Goal: Information Seeking & Learning: Learn about a topic

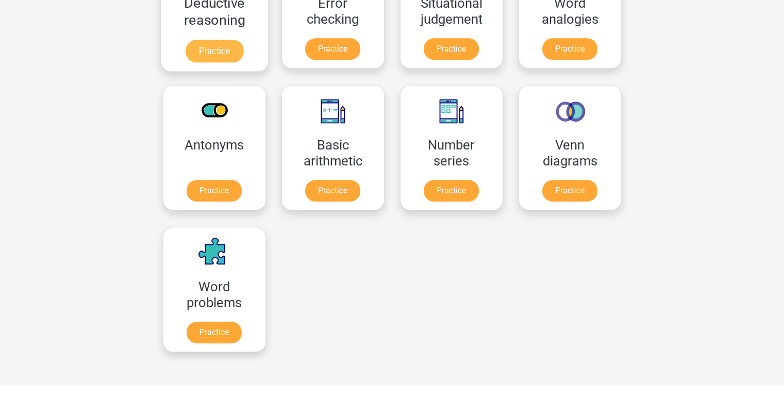
scroll to position [513, 0]
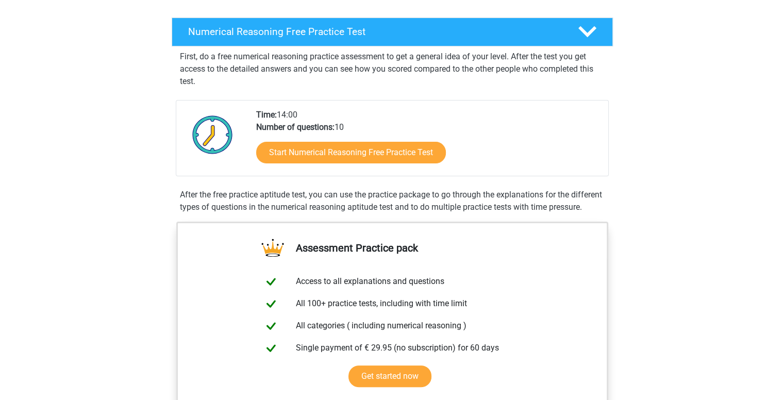
scroll to position [153, 0]
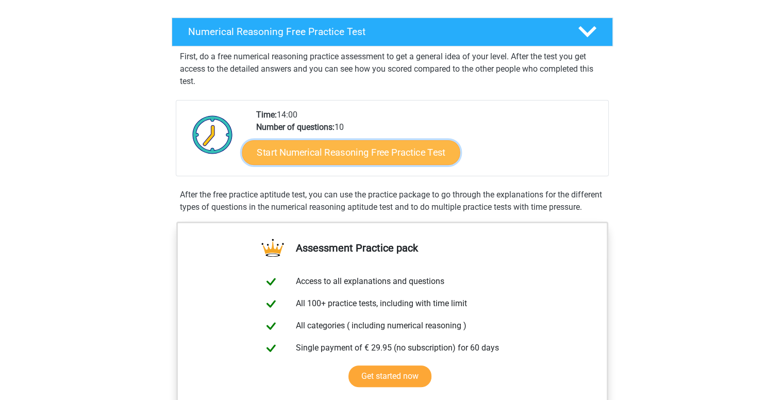
click at [399, 146] on link "Start Numerical Reasoning Free Practice Test" at bounding box center [351, 152] width 218 height 25
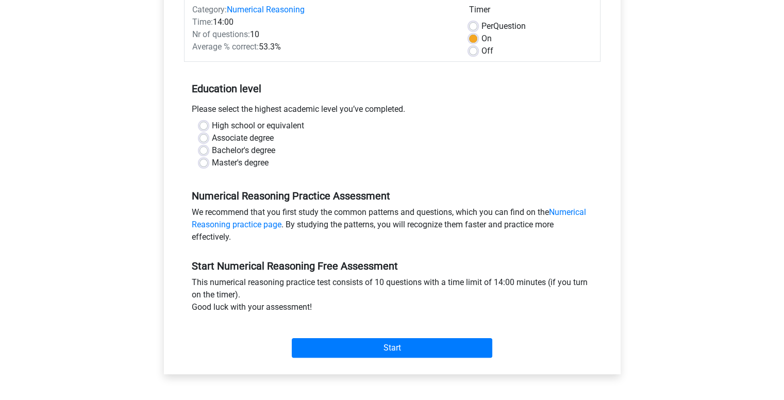
scroll to position [140, 0]
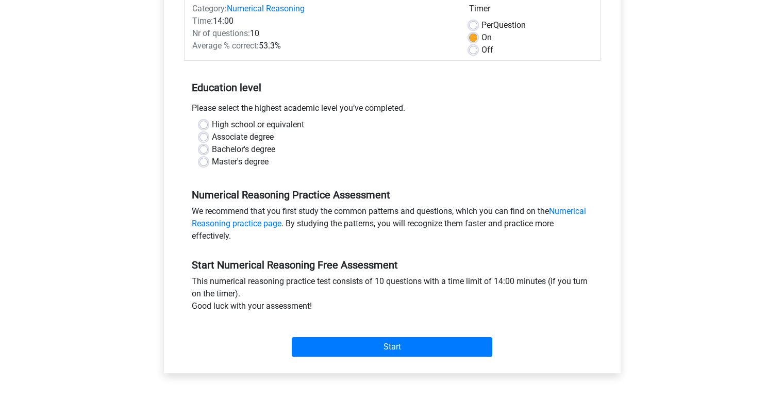
click at [228, 148] on label "Bachelor's degree" at bounding box center [243, 149] width 63 height 12
click at [208, 148] on input "Bachelor's degree" at bounding box center [203, 148] width 8 height 10
radio input "true"
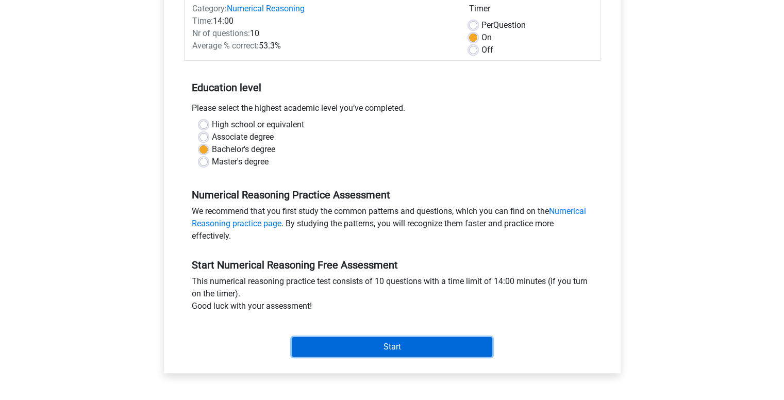
click at [393, 349] on input "Start" at bounding box center [392, 347] width 200 height 20
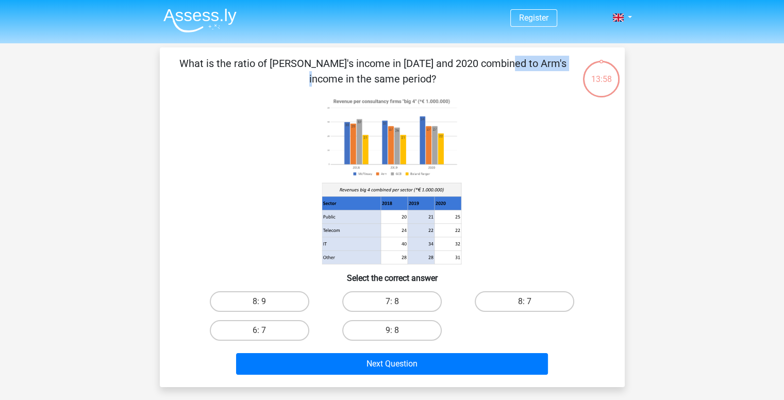
drag, startPoint x: 285, startPoint y: 63, endPoint x: 342, endPoint y: 58, distance: 57.5
click at [342, 58] on p "What is the ratio of McFlinsey's income in 2018 and 2020 combined to Arm's inco…" at bounding box center [372, 71] width 393 height 31
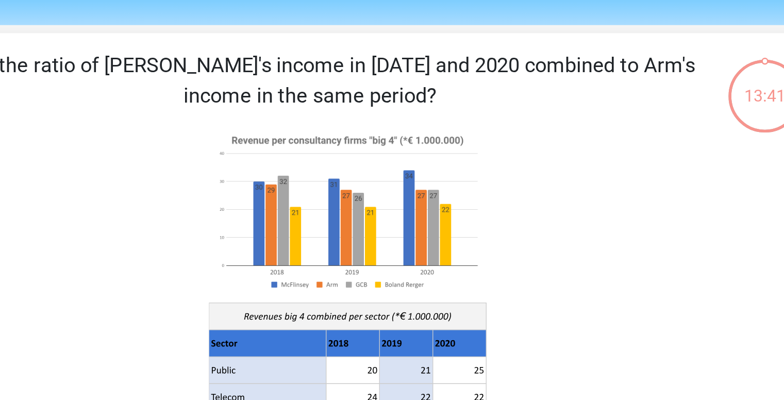
drag, startPoint x: 490, startPoint y: 65, endPoint x: 522, endPoint y: 64, distance: 33.0
click at [522, 64] on p "What is the ratio of McFlinsey's income in 2018 and 2020 combined to Arm's inco…" at bounding box center [372, 71] width 393 height 31
drag, startPoint x: 522, startPoint y: 64, endPoint x: 547, endPoint y: 67, distance: 24.5
click at [547, 67] on p "What is the ratio of McFlinsey's income in 2018 and 2020 combined to Arm's inco…" at bounding box center [372, 71] width 393 height 31
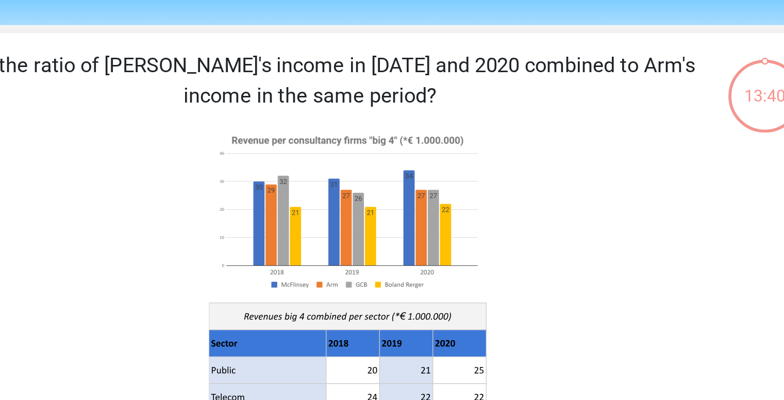
click at [547, 67] on p "What is the ratio of McFlinsey's income in 2018 and 2020 combined to Arm's inco…" at bounding box center [372, 71] width 393 height 31
click at [346, 129] on image at bounding box center [391, 137] width 139 height 85
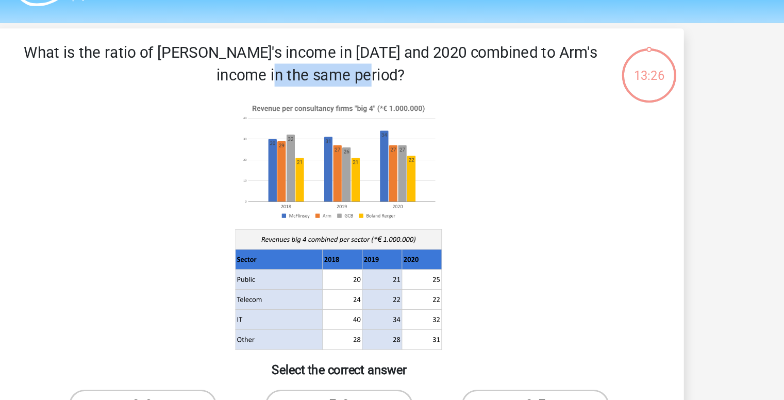
drag, startPoint x: 372, startPoint y: 65, endPoint x: 442, endPoint y: 58, distance: 69.9
click at [442, 58] on p "What is the ratio of McFlinsey's income in 2018 and 2020 combined to Arm's inco…" at bounding box center [372, 71] width 393 height 31
drag, startPoint x: 442, startPoint y: 58, endPoint x: 510, endPoint y: 70, distance: 69.0
click at [510, 70] on p "What is the ratio of McFlinsey's income in 2018 and 2020 combined to Arm's inco…" at bounding box center [372, 71] width 393 height 31
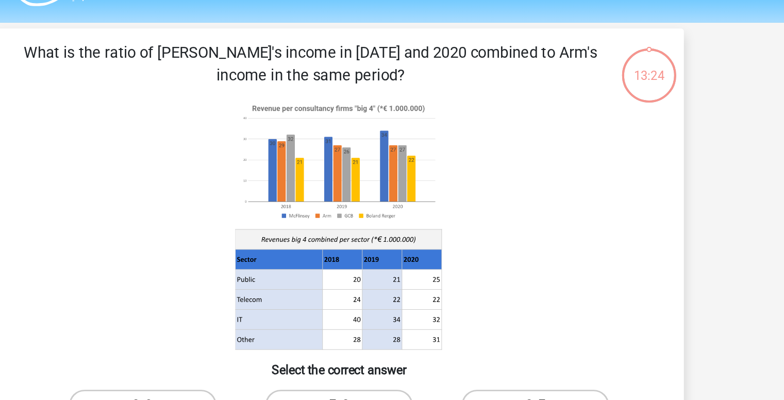
click at [510, 70] on p "What is the ratio of McFlinsey's income in 2018 and 2020 combined to Arm's inco…" at bounding box center [372, 71] width 393 height 31
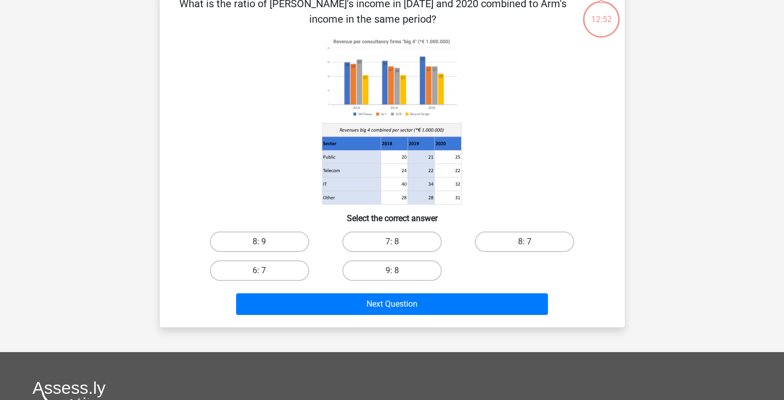
scroll to position [52, 0]
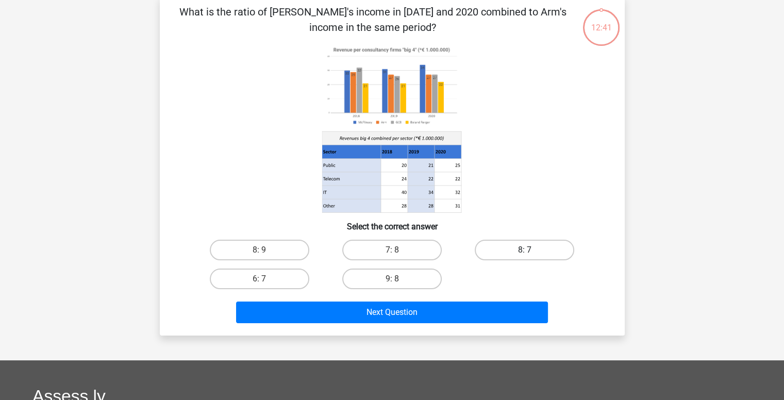
click at [539, 246] on label "8: 7" at bounding box center [524, 250] width 99 height 21
click at [531, 250] on input "8: 7" at bounding box center [528, 253] width 7 height 7
radio input "true"
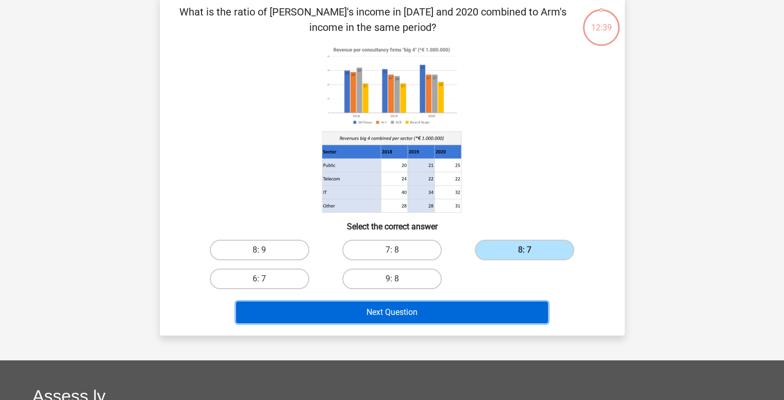
click at [485, 317] on button "Next Question" at bounding box center [392, 312] width 312 height 22
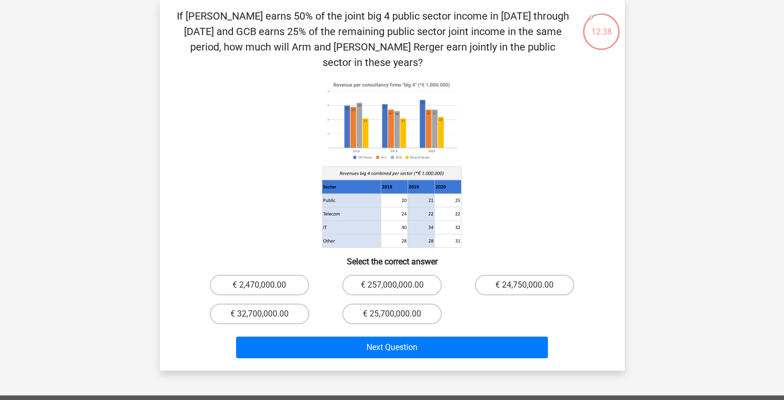
scroll to position [0, 0]
